Goal: Answer question/provide support

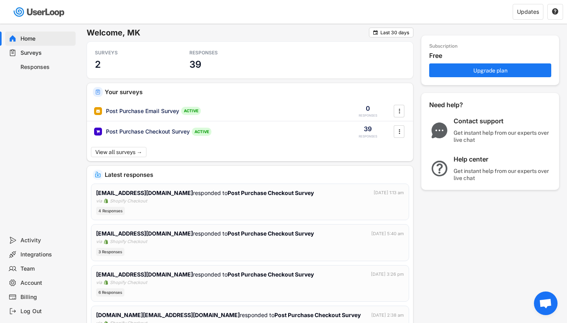
click at [46, 64] on div "Responses" at bounding box center [46, 66] width 52 height 7
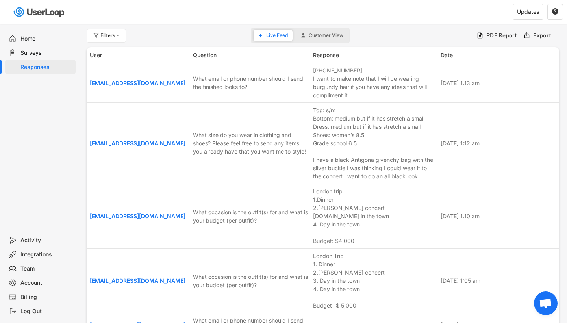
click at [41, 51] on div "Surveys" at bounding box center [46, 52] width 52 height 7
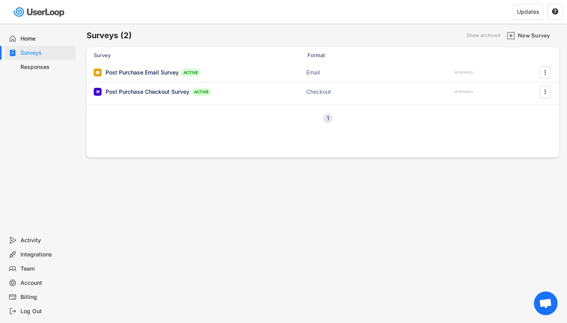
click at [37, 64] on div "Responses" at bounding box center [46, 66] width 52 height 7
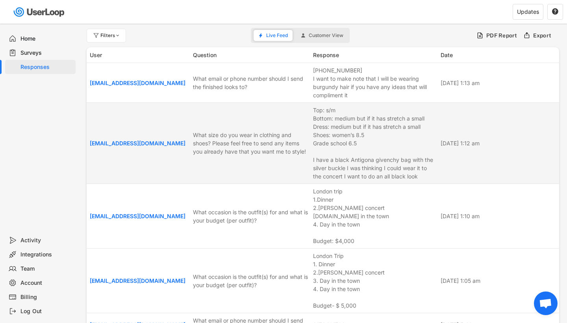
click at [369, 126] on div "Top: s/m Bottom: medium but if it has stretch a small Dress: medium but if it h…" at bounding box center [374, 143] width 123 height 74
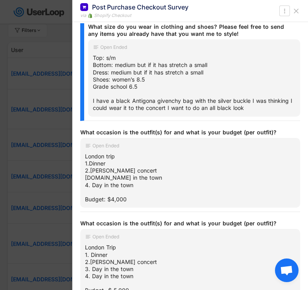
scroll to position [189, 0]
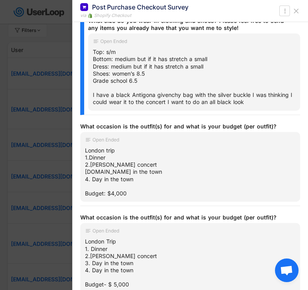
click at [162, 103] on div "Top: s/m Bottom: medium but if it has stretch a small Dress: medium but if it h…" at bounding box center [194, 76] width 203 height 57
drag, startPoint x: 131, startPoint y: 99, endPoint x: 249, endPoint y: 100, distance: 117.7
click at [249, 100] on div "Top: s/m Bottom: medium but if it has stretch a small Dress: medium but if it h…" at bounding box center [194, 76] width 203 height 57
copy div "Antigona givenchy bag with the silver buckle"
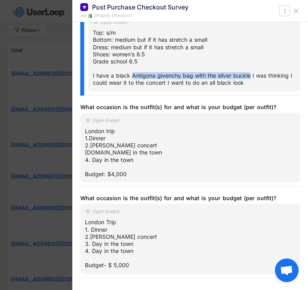
scroll to position [220, 0]
